Goal: Navigation & Orientation: Find specific page/section

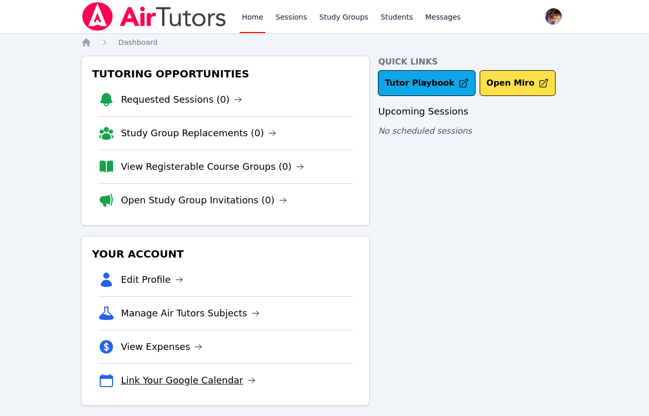
click at [148, 378] on link "Link Your Google Calendar" at bounding box center [188, 380] width 135 height 14
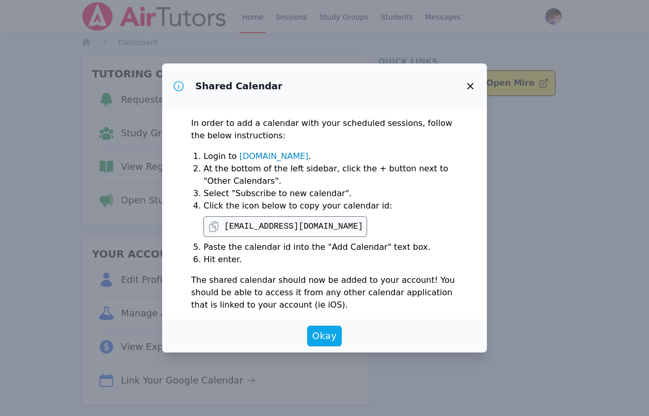
click at [474, 87] on icon "button" at bounding box center [470, 86] width 12 height 12
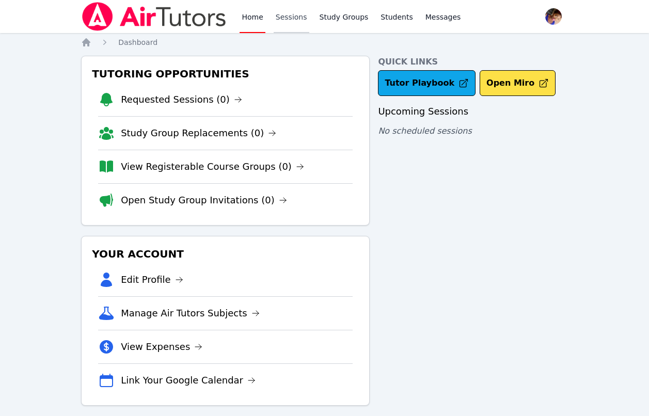
click at [276, 16] on link "Sessions" at bounding box center [291, 16] width 36 height 33
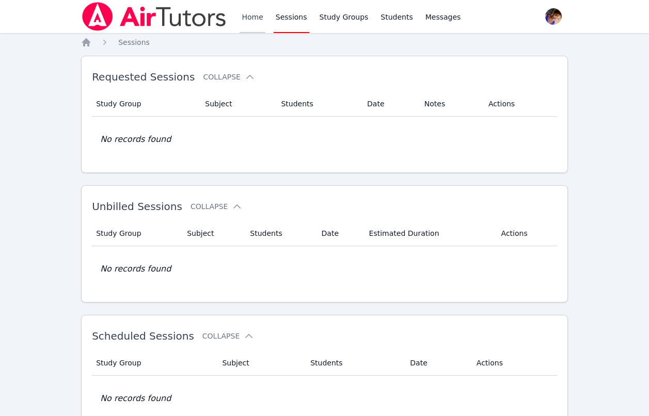
click at [252, 14] on link "Home" at bounding box center [251, 16] width 25 height 33
